Goal: Information Seeking & Learning: Learn about a topic

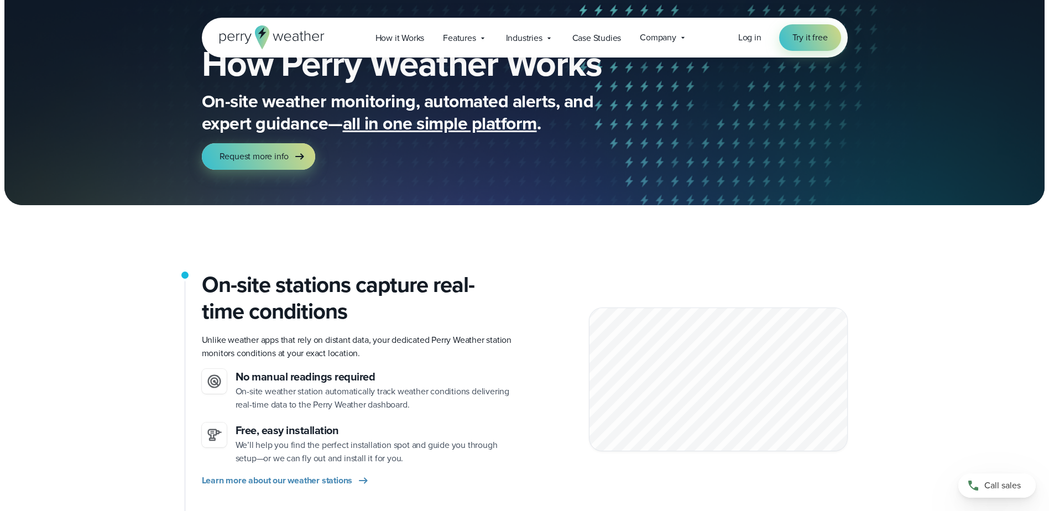
scroll to position [56, 0]
click at [283, 39] on icon at bounding box center [271, 37] width 105 height 24
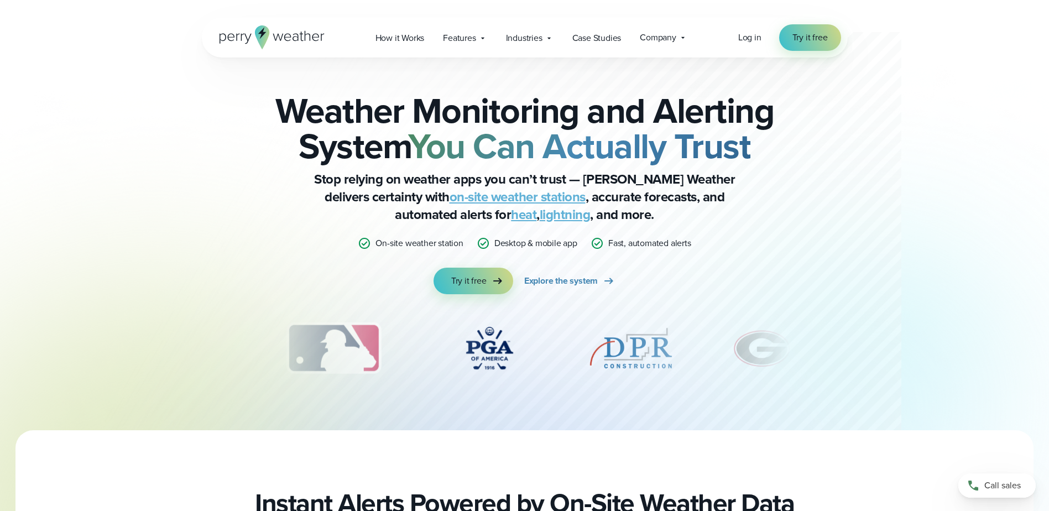
click at [482, 197] on link "on-site weather stations" at bounding box center [518, 197] width 136 height 20
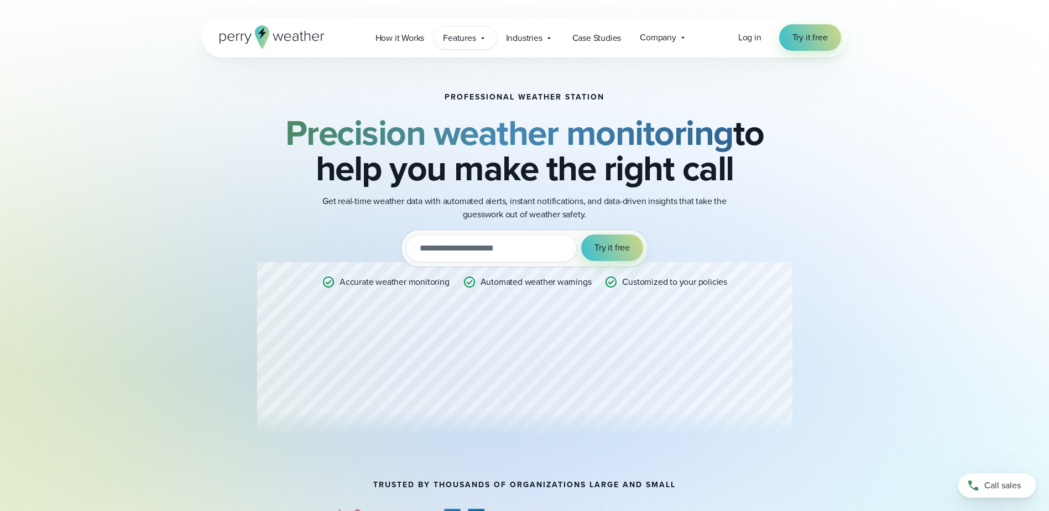
click at [456, 40] on span "Features" at bounding box center [459, 38] width 33 height 13
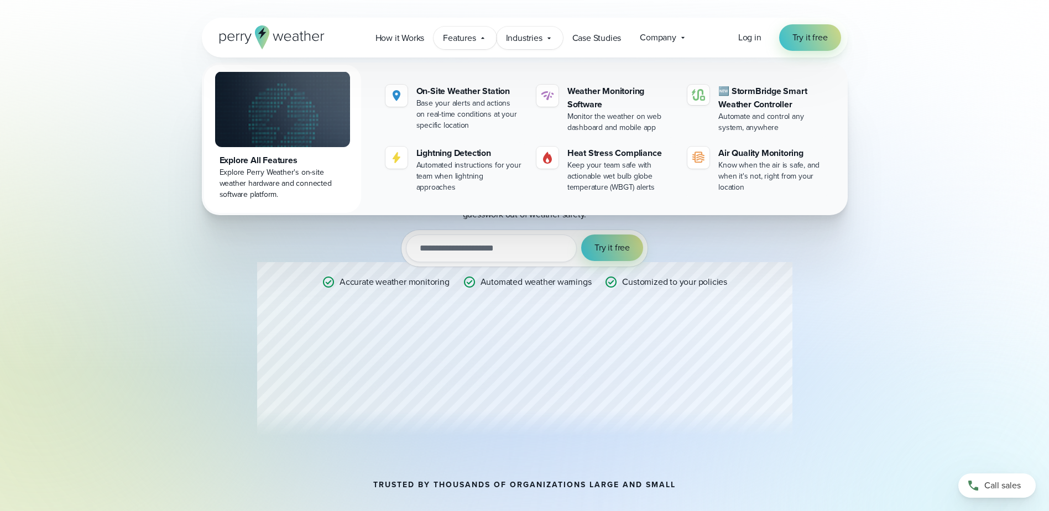
click at [541, 38] on span "Industries" at bounding box center [524, 38] width 36 height 13
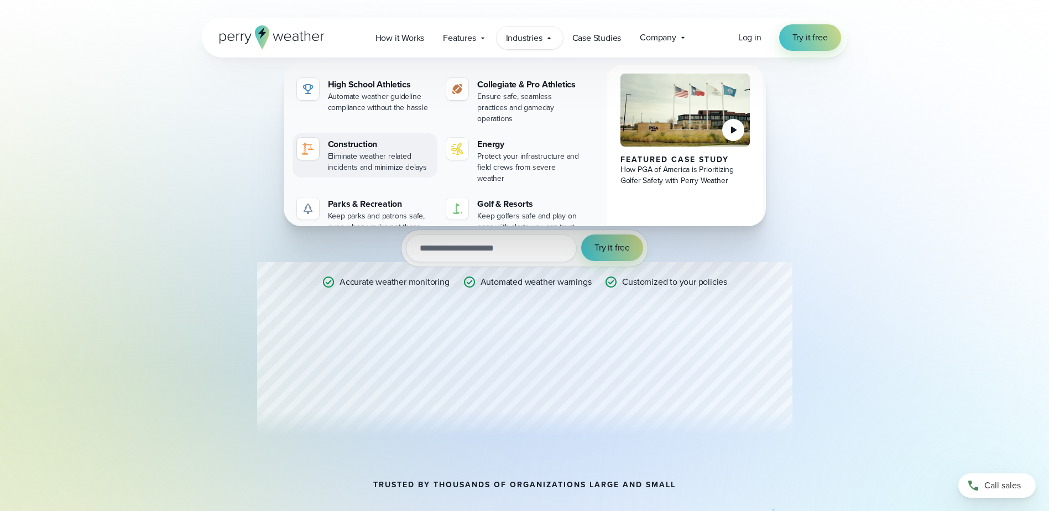
click at [351, 138] on div "Construction" at bounding box center [381, 144] width 106 height 13
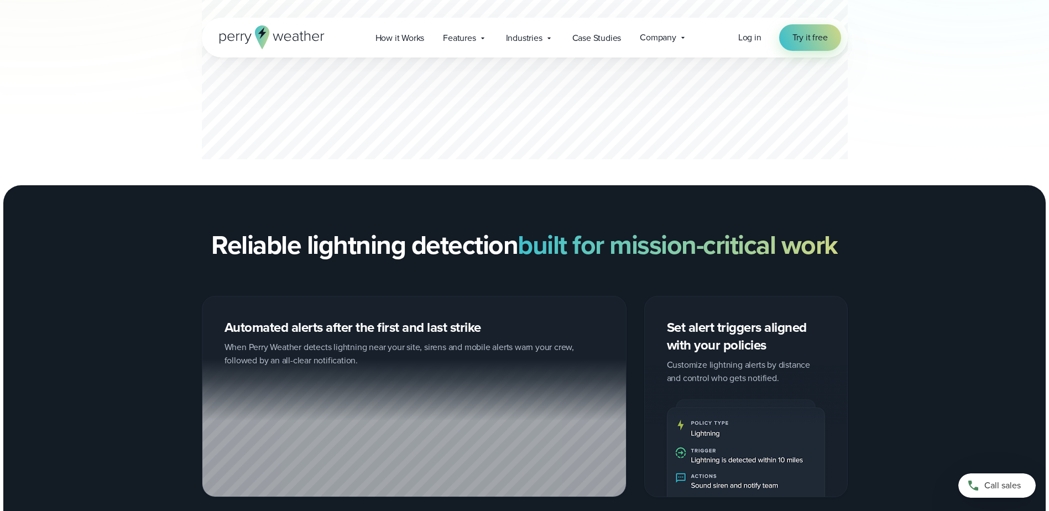
scroll to position [663, 0]
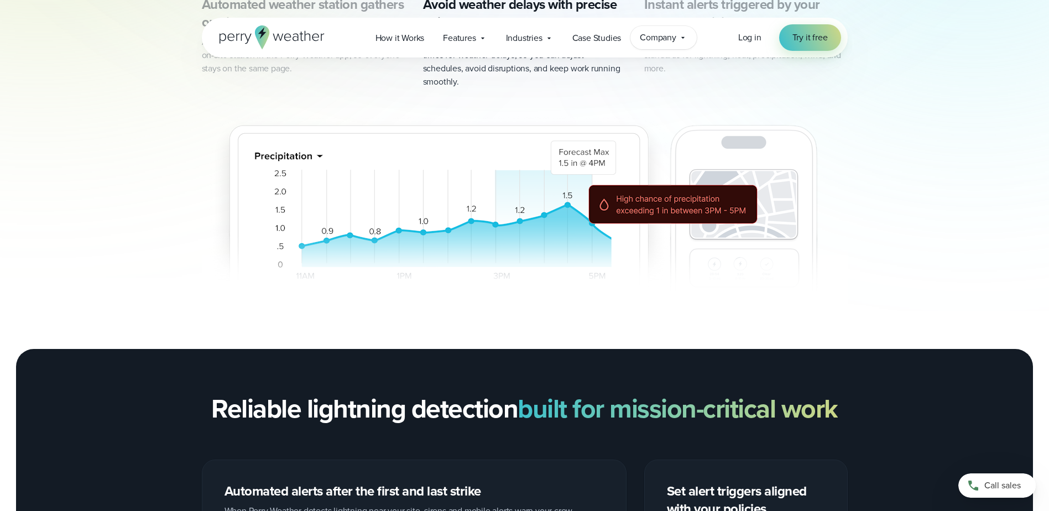
click at [676, 38] on span "Company" at bounding box center [658, 37] width 36 height 13
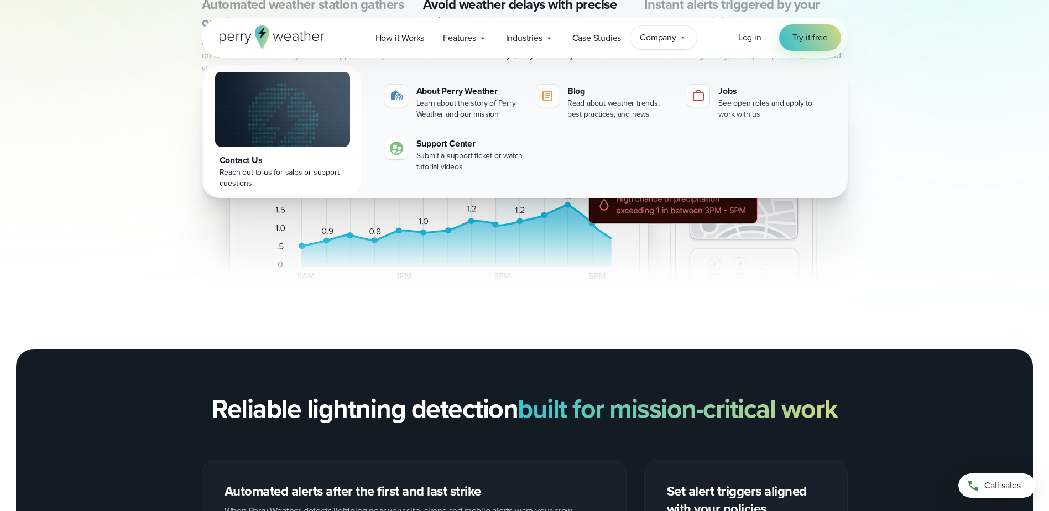
click at [912, 62] on div "Automated weather station gathers on-site data Access for your whole team real-…" at bounding box center [525, 154] width 796 height 346
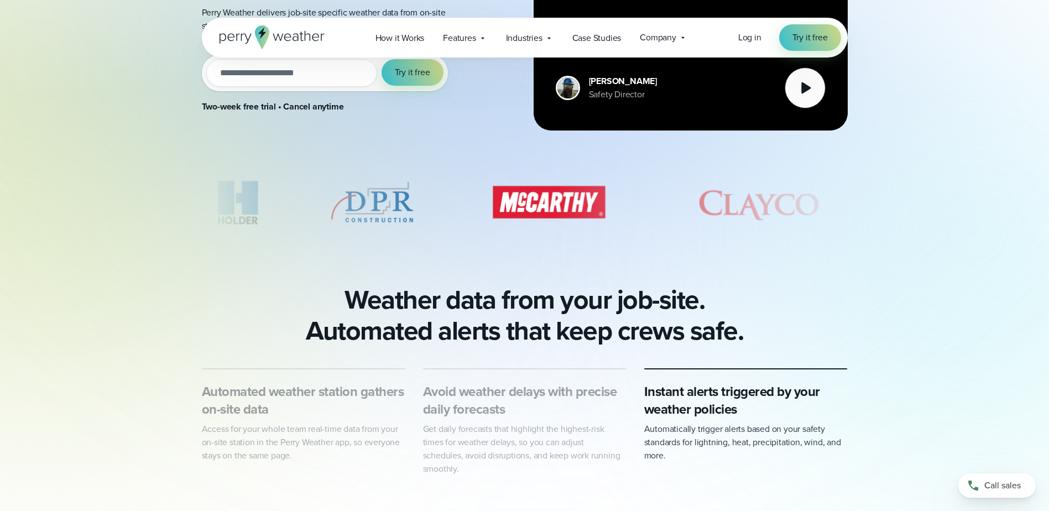
scroll to position [0, 0]
